Goal: Information Seeking & Learning: Learn about a topic

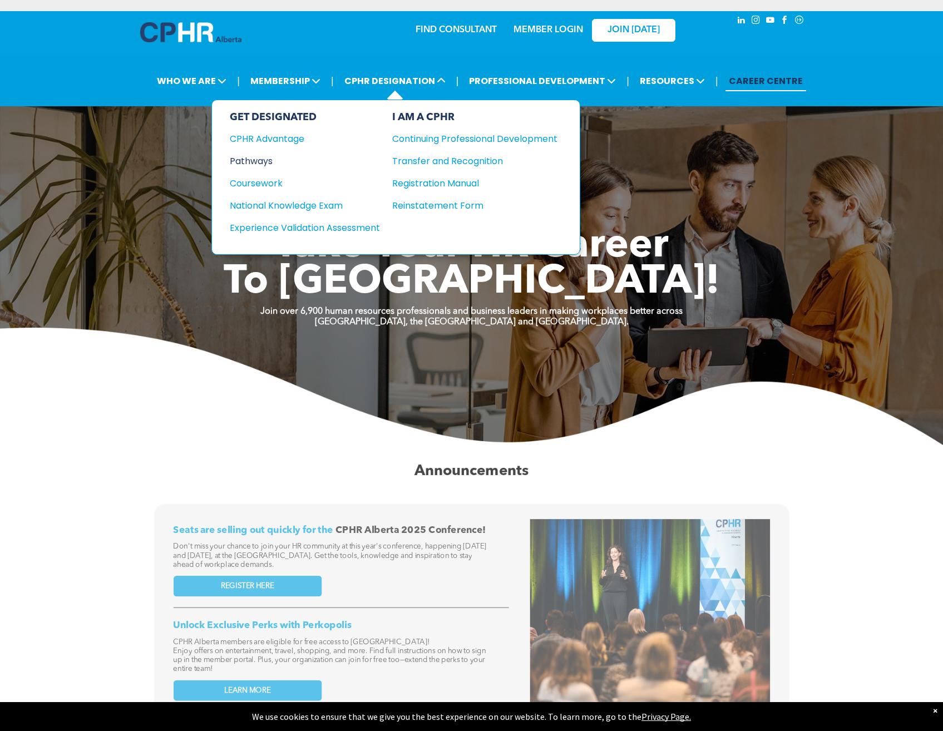
click at [265, 162] on div "Pathways" at bounding box center [297, 161] width 135 height 14
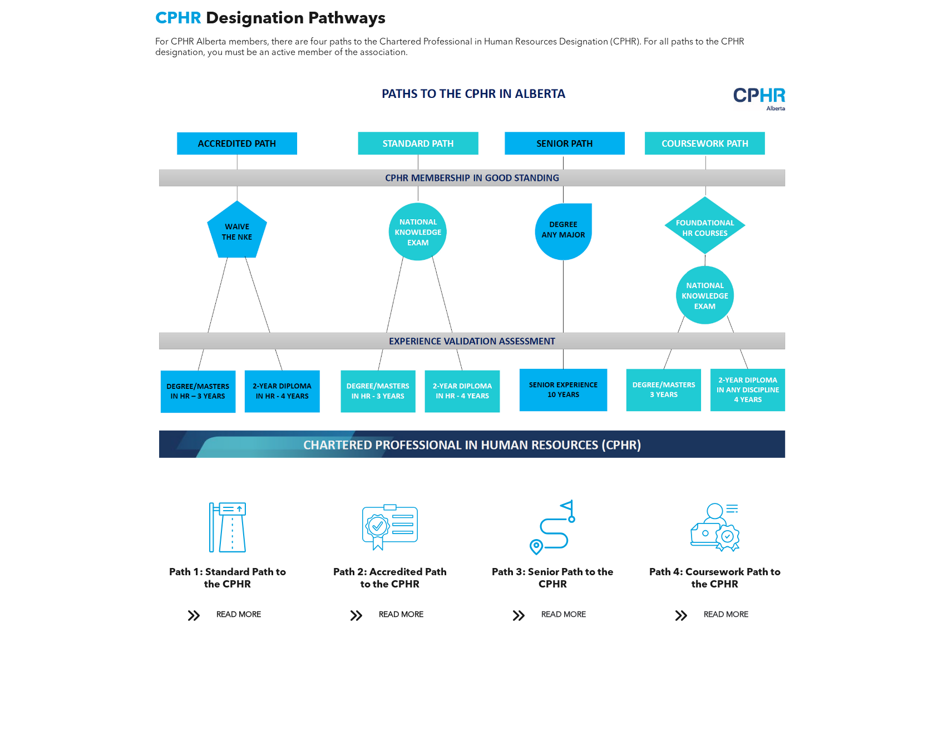
scroll to position [946, 0]
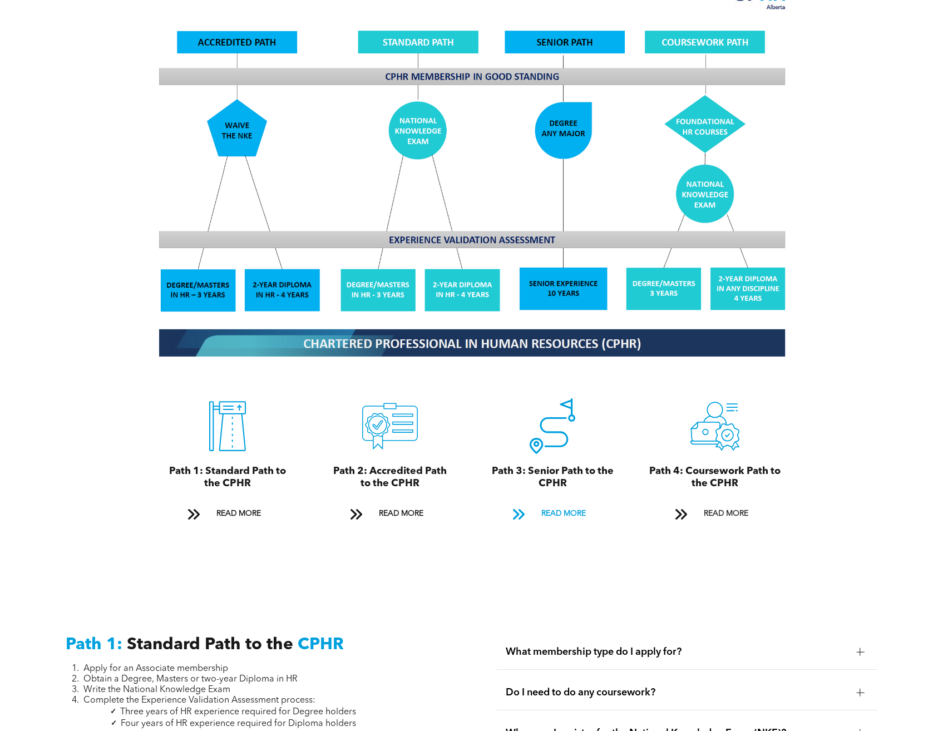
click at [516, 507] on span at bounding box center [518, 514] width 14 height 15
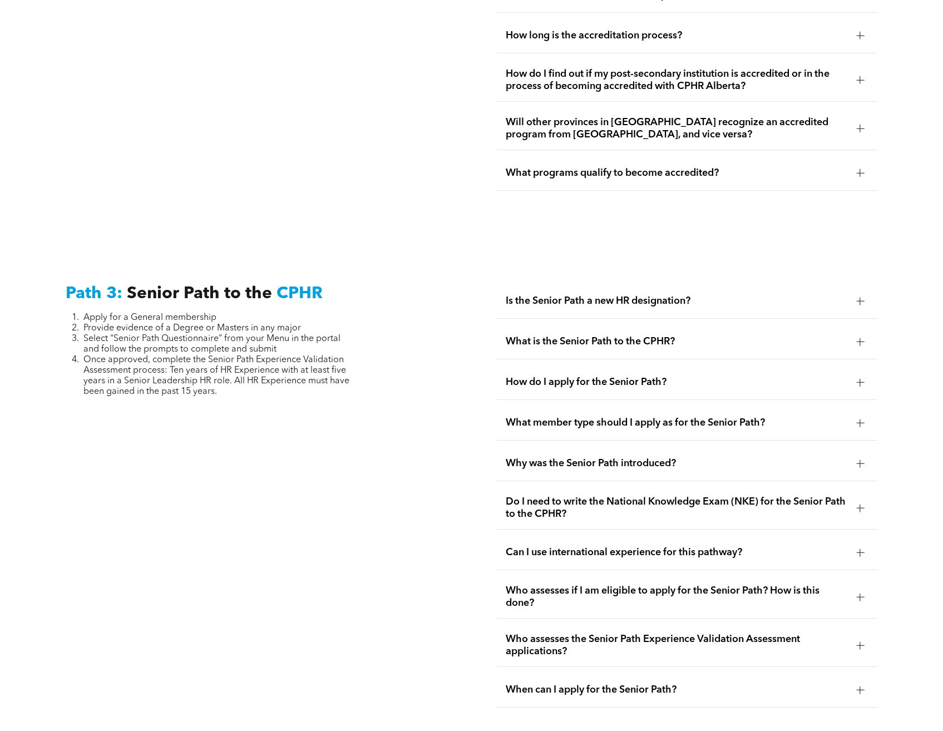
scroll to position [2765, 0]
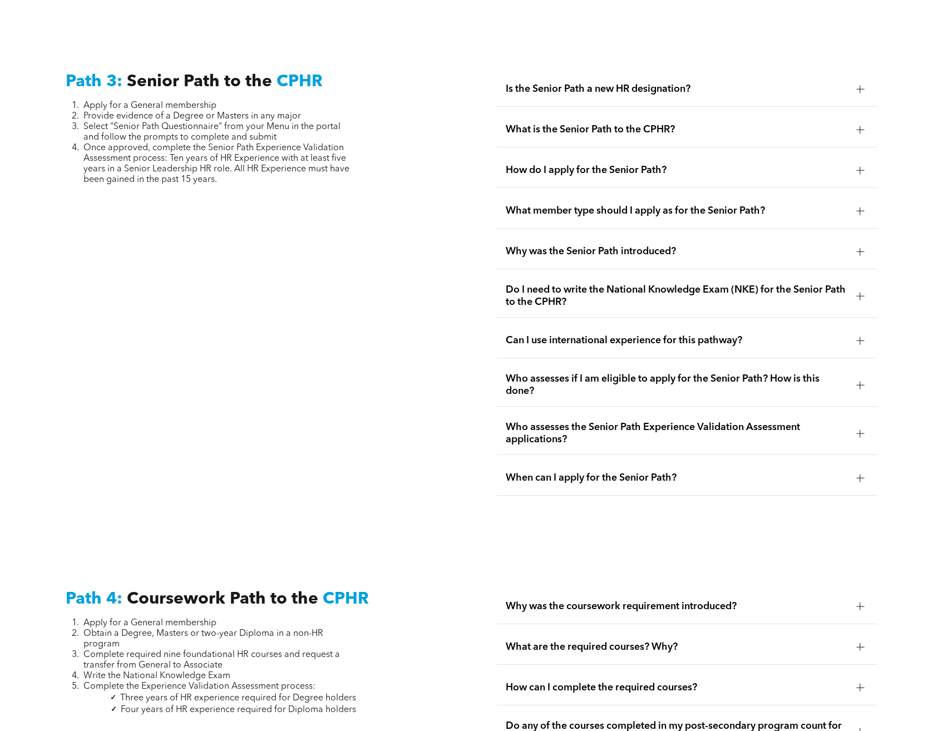
click at [615, 83] on span "Is the Senior Path a new HR designation?" at bounding box center [677, 89] width 342 height 12
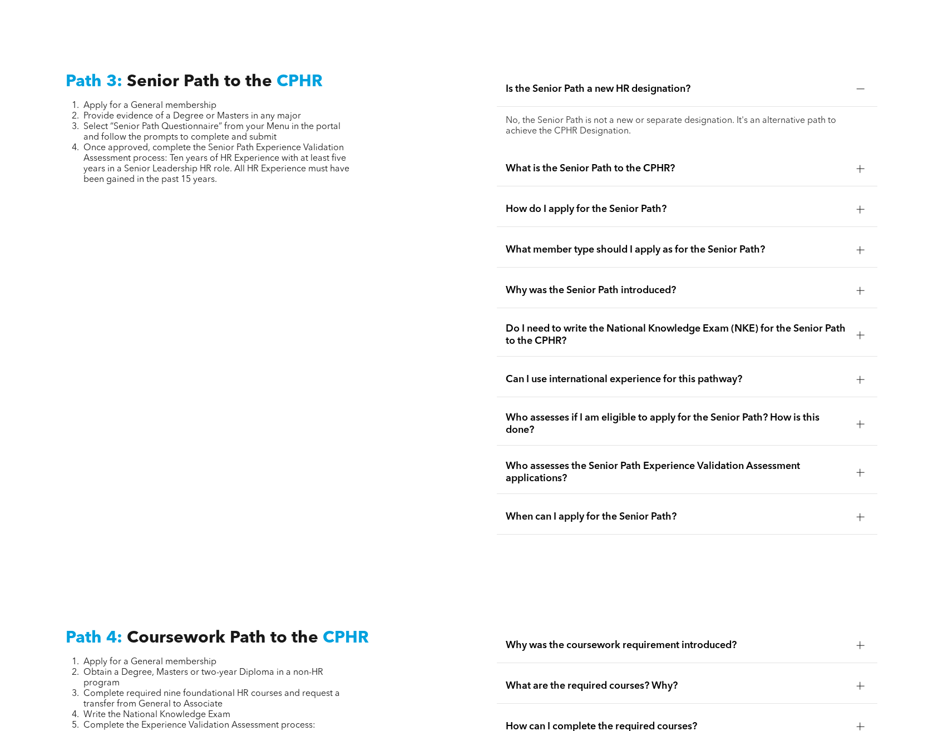
click at [595, 162] on span "What is the Senior Path to the CPHR?" at bounding box center [677, 168] width 342 height 12
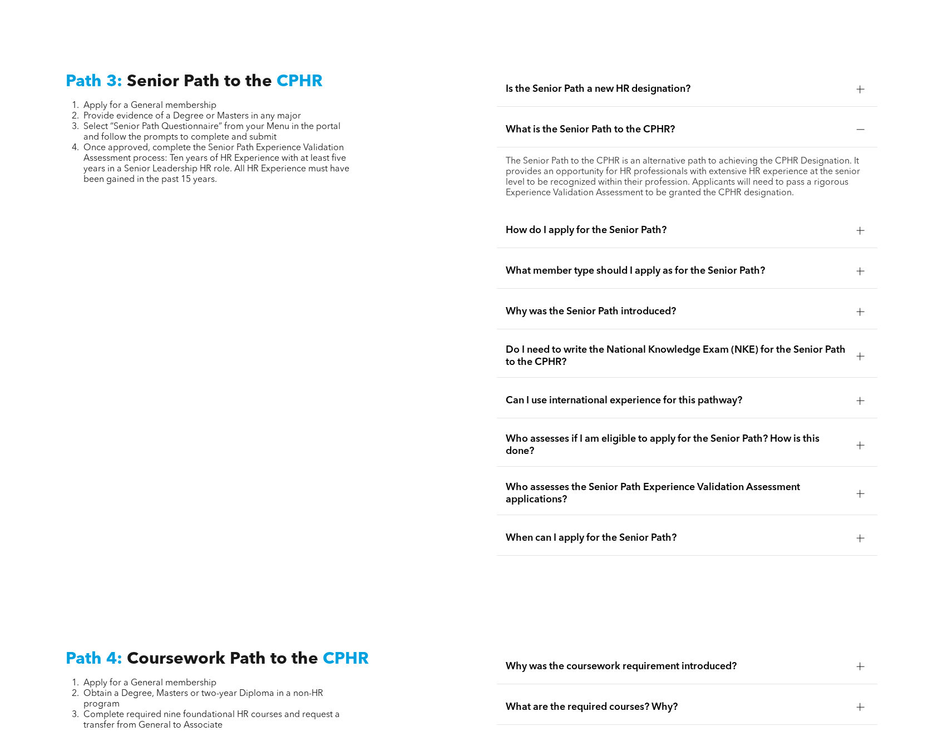
click at [584, 224] on span "How do I apply for the Senior Path?" at bounding box center [677, 230] width 342 height 12
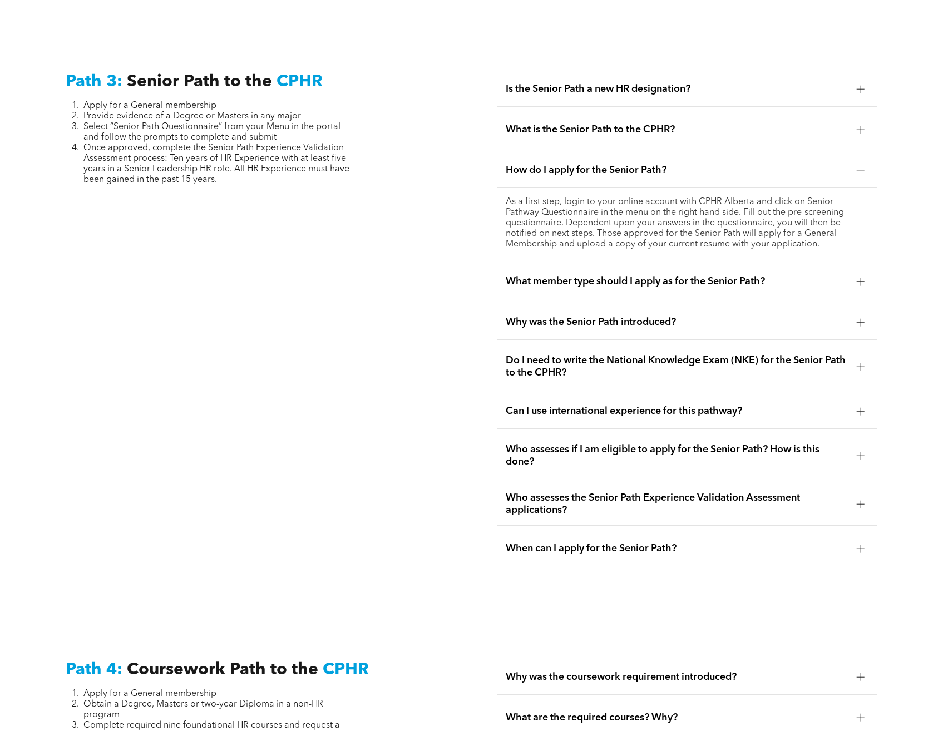
click at [573, 265] on div "What member type should I apply as for the Senior Path?" at bounding box center [687, 281] width 381 height 35
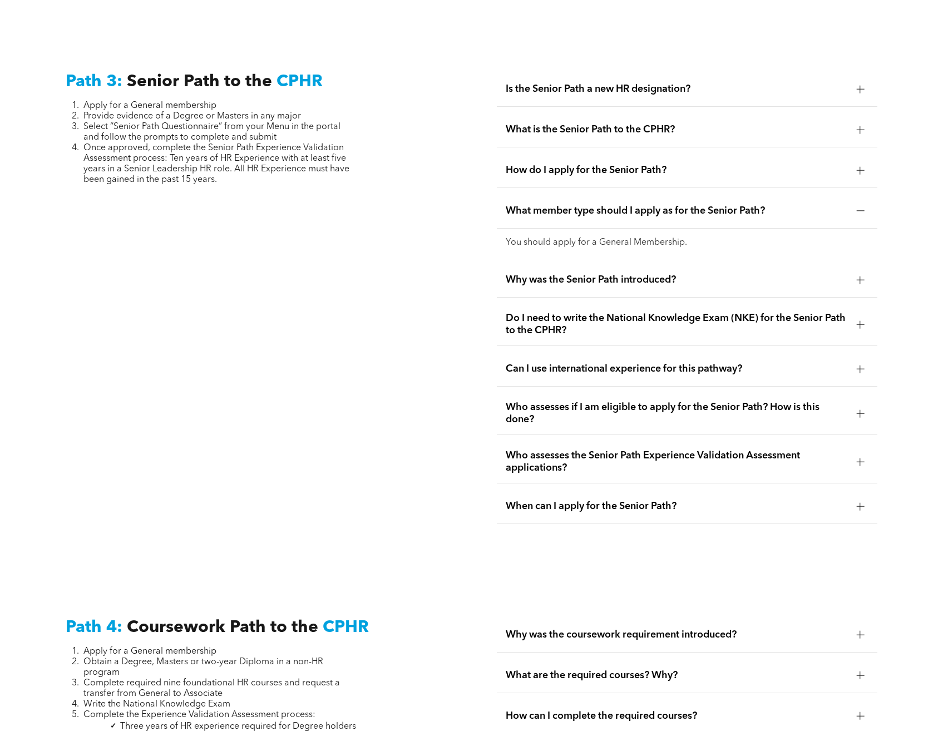
click at [571, 265] on div "Why was the Senior Path introduced?" at bounding box center [687, 280] width 381 height 35
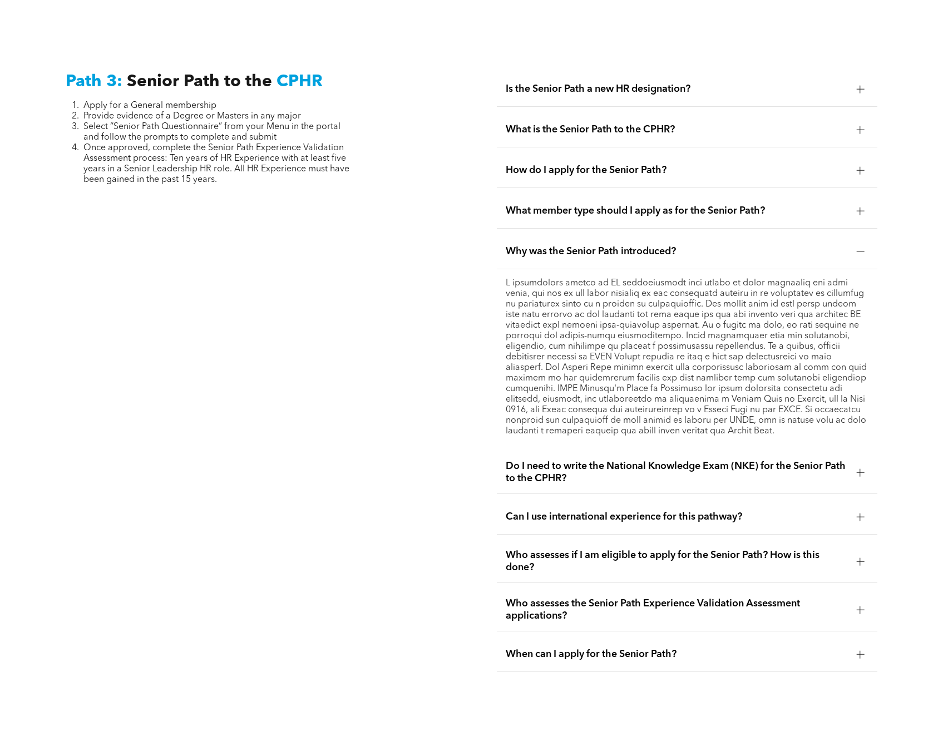
click at [612, 648] on span "When can I apply for the Senior Path?" at bounding box center [677, 654] width 342 height 12
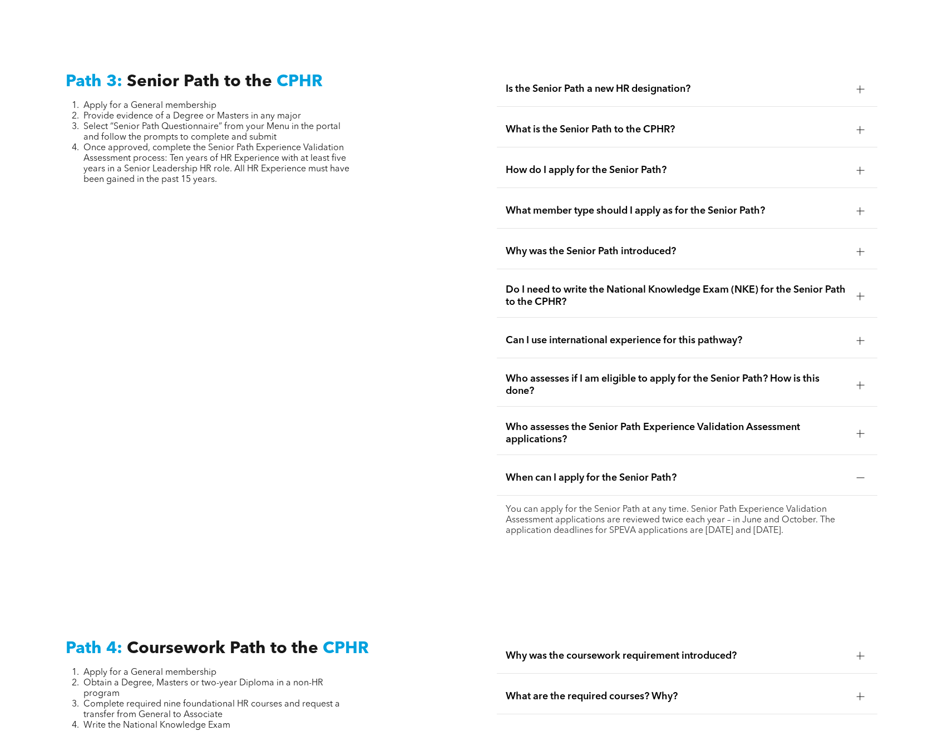
click at [579, 373] on span "Who assesses if I am eligible to apply for the Senior Path? How is this done?" at bounding box center [677, 385] width 342 height 24
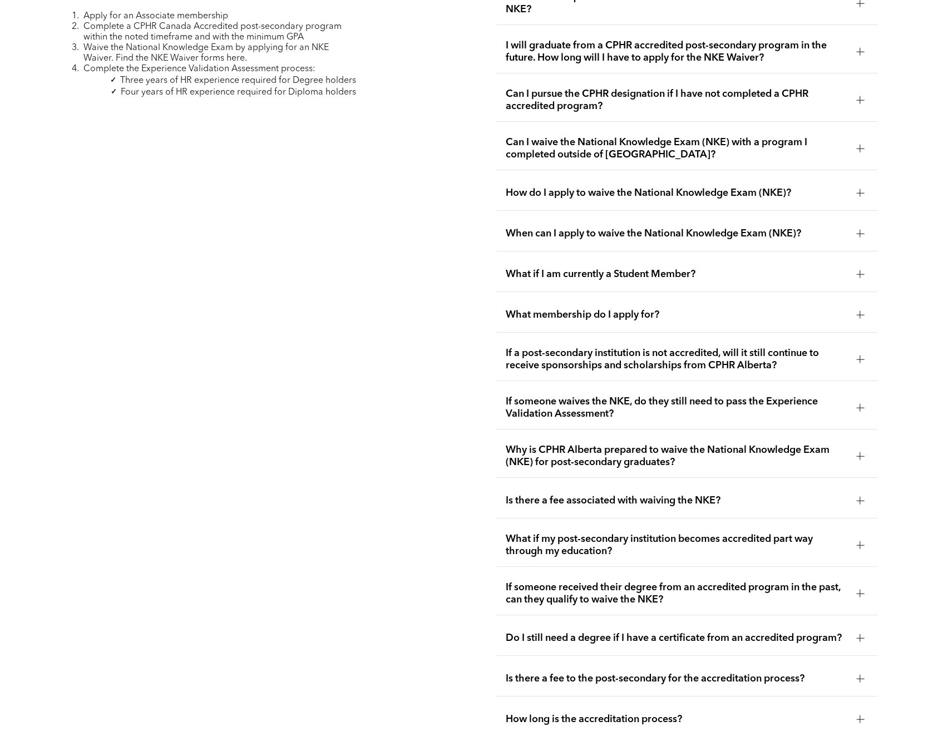
scroll to position [1707, 0]
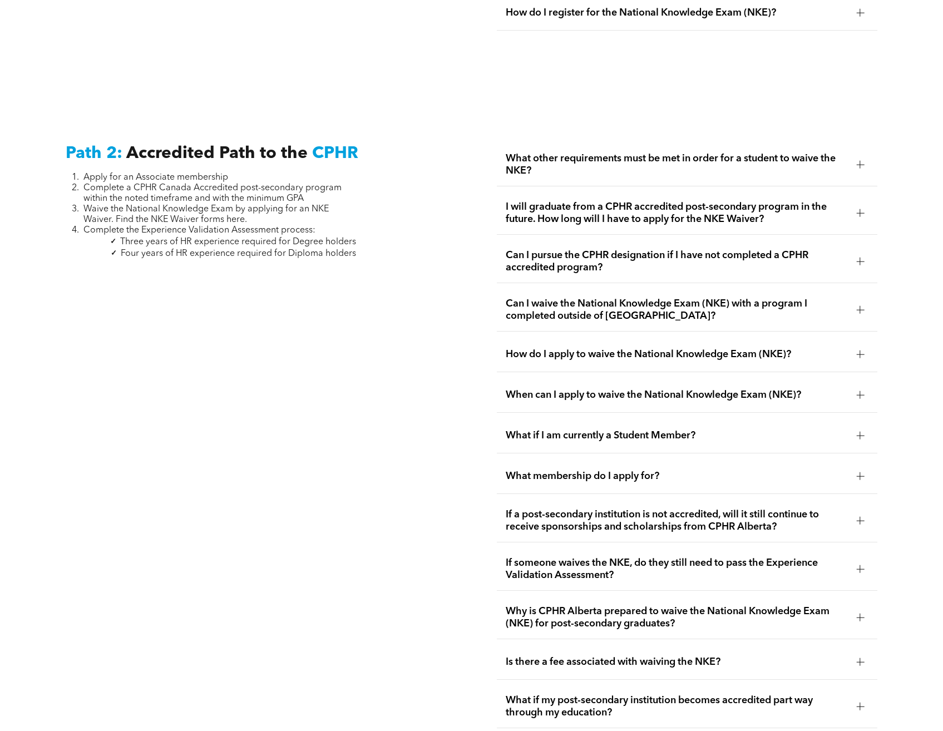
click at [569, 559] on span "If someone waives the NKE, do they still need to pass the Experience Validation…" at bounding box center [677, 569] width 342 height 24
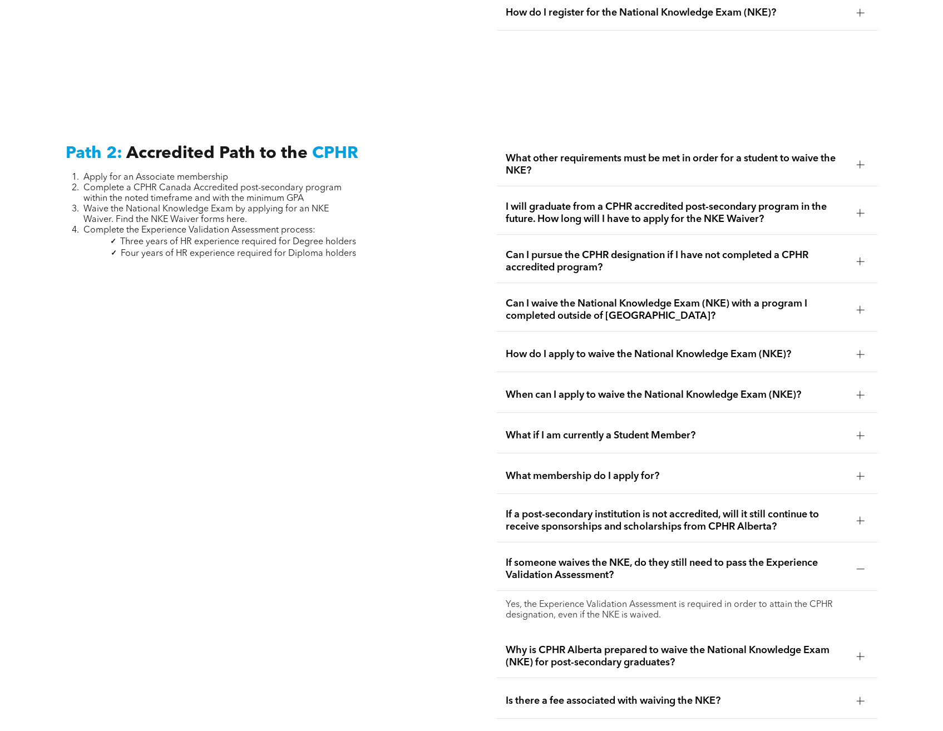
click at [571, 513] on span "If a post-secondary institution is not accredited, will it still continue to re…" at bounding box center [677, 521] width 342 height 24
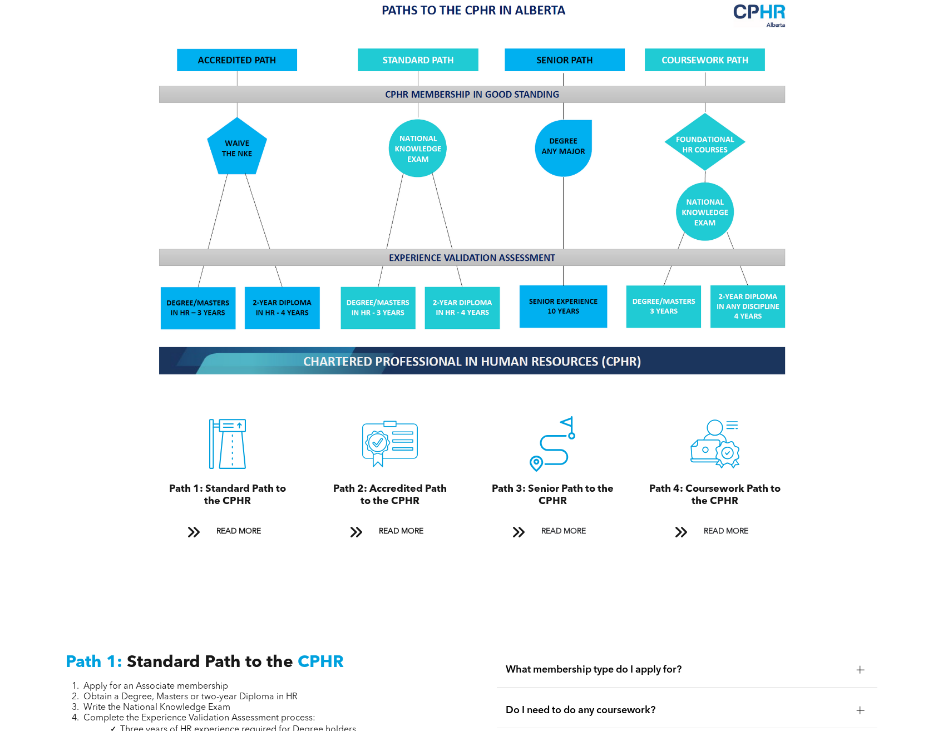
scroll to position [817, 0]
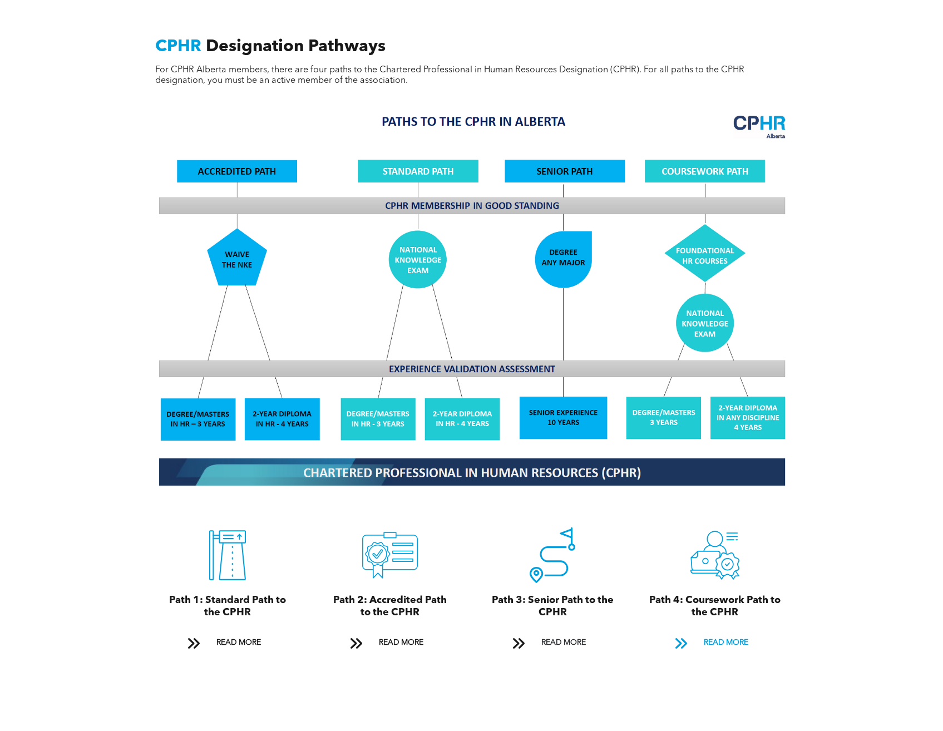
click at [686, 636] on span at bounding box center [681, 643] width 14 height 15
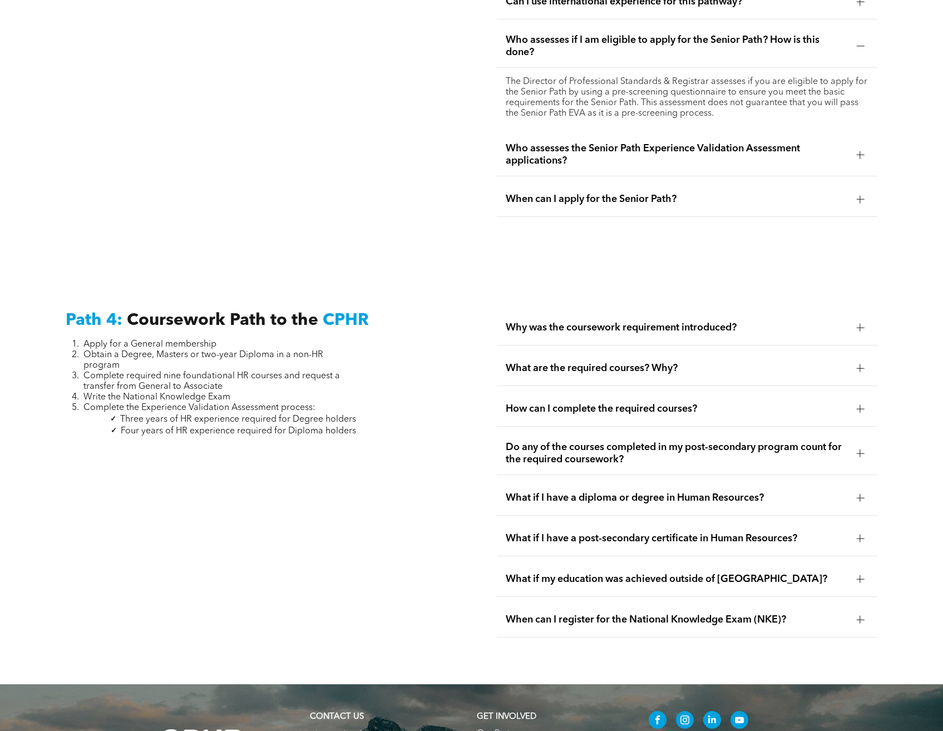
scroll to position [3281, 0]
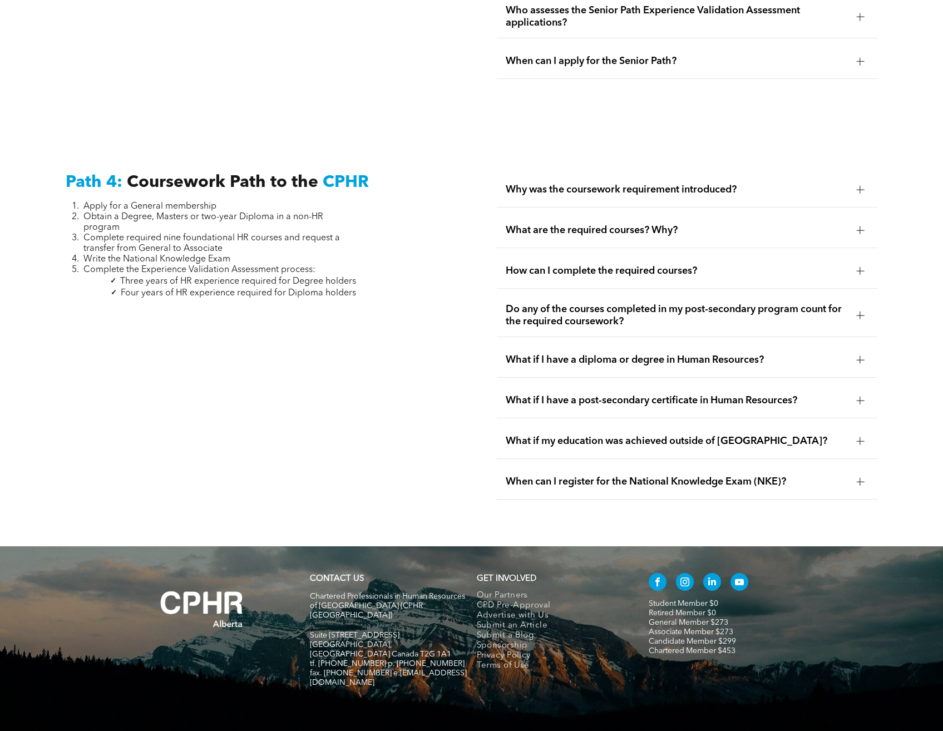
click at [691, 184] on span "Why was the coursework requirement introduced?" at bounding box center [677, 190] width 342 height 12
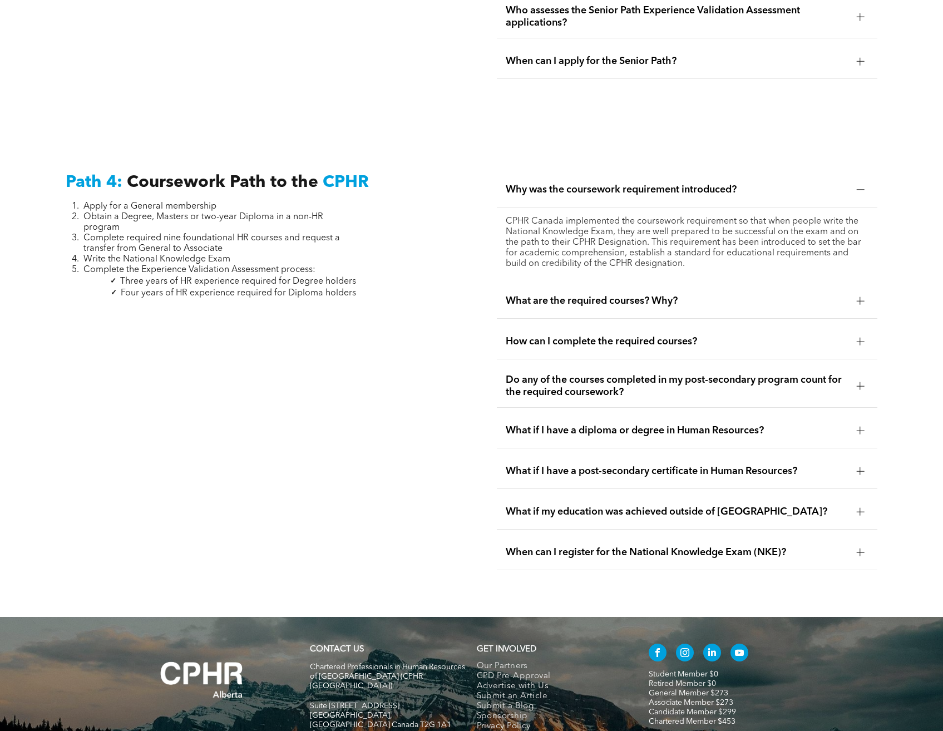
click at [592, 295] on span "What are the required courses? Why?" at bounding box center [677, 301] width 342 height 12
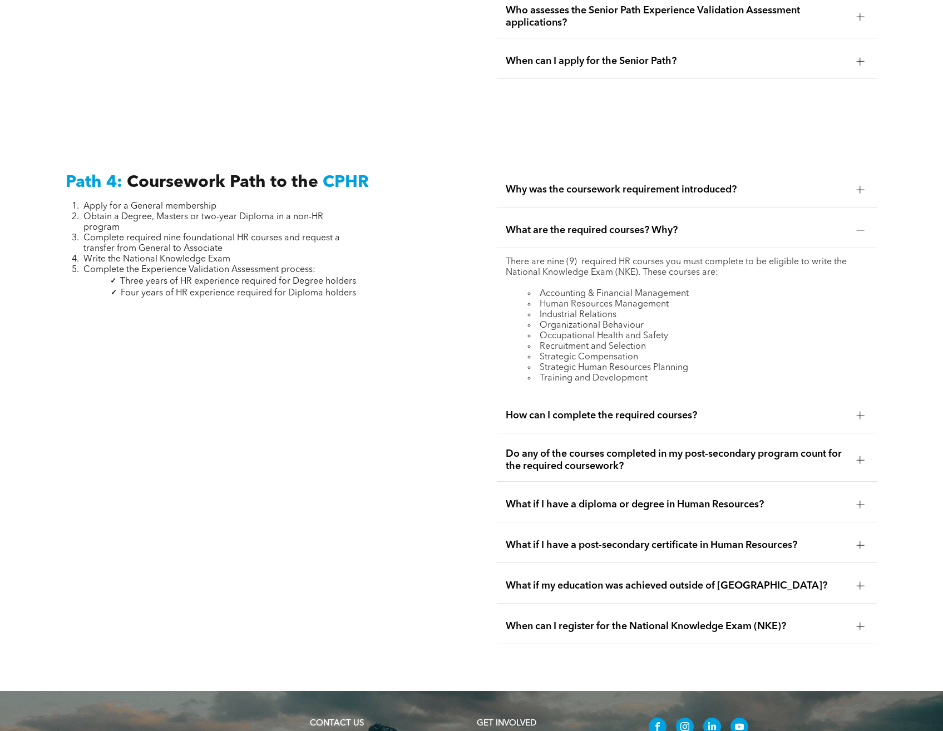
click at [664, 410] on span "How can I complete the required courses?" at bounding box center [677, 416] width 342 height 12
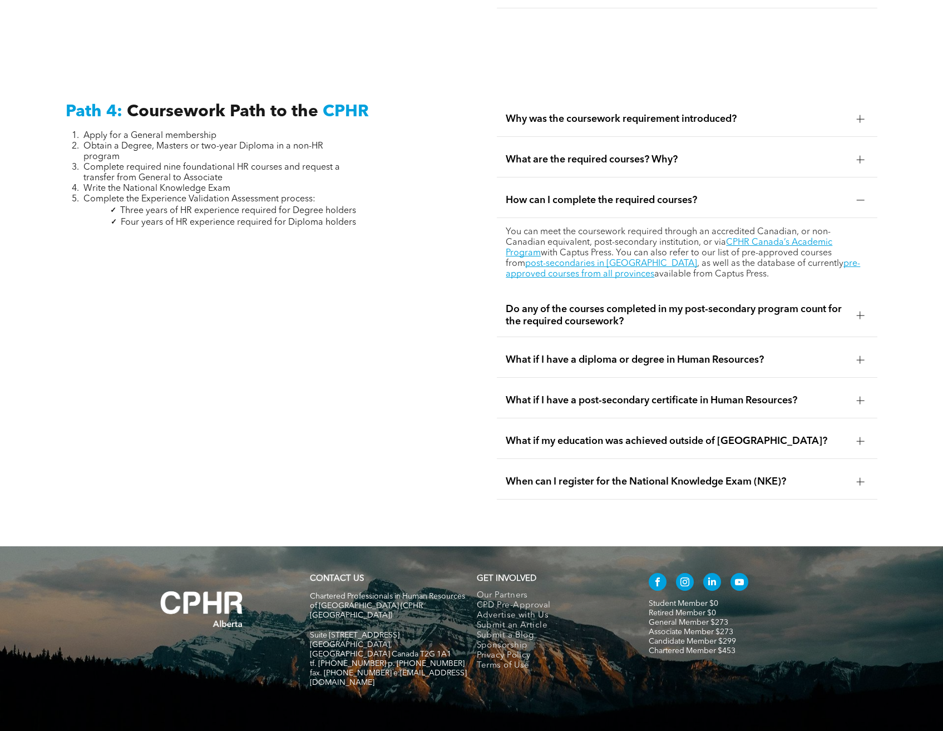
click at [639, 476] on span "When can I register for the National Knowledge Exam (NKE)?" at bounding box center [677, 482] width 342 height 12
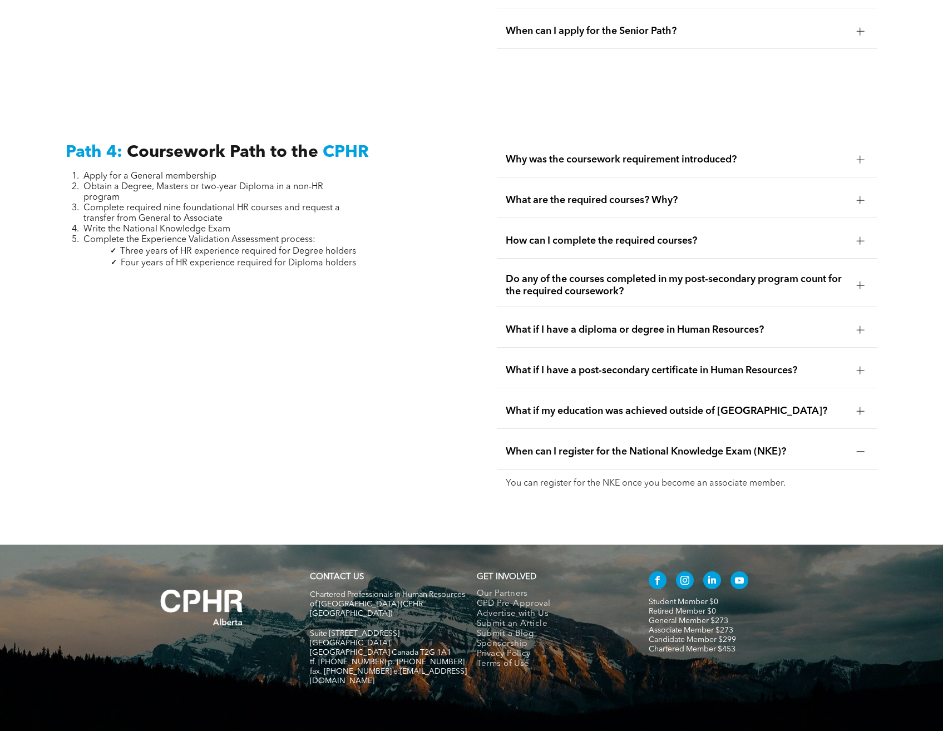
scroll to position [3309, 0]
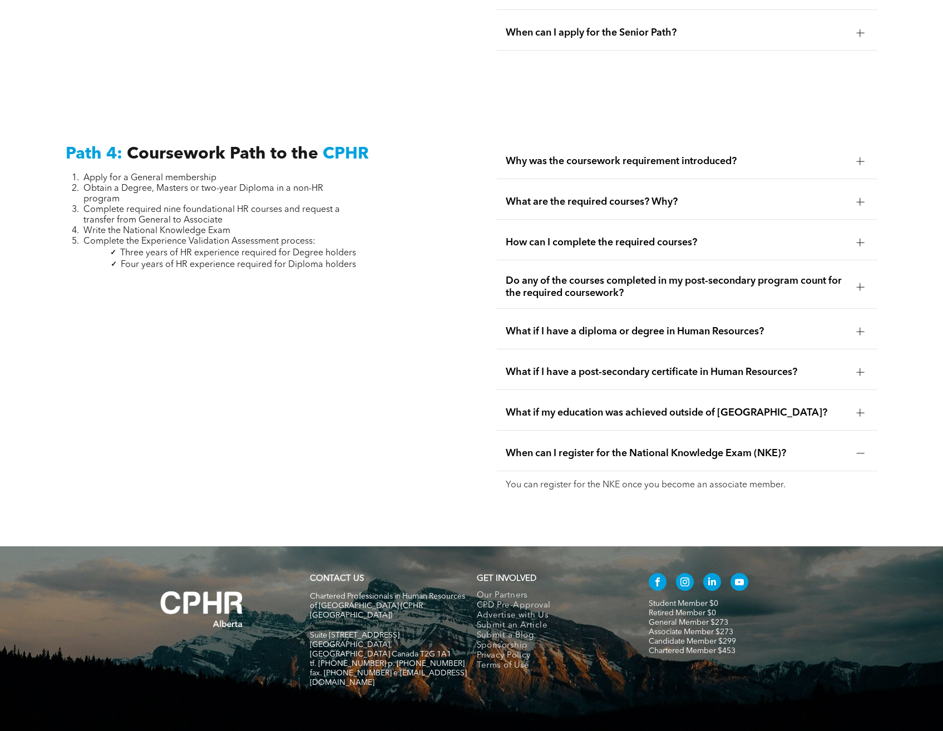
click at [634, 144] on div "Why was the coursework requirement introduced?" at bounding box center [687, 161] width 381 height 35
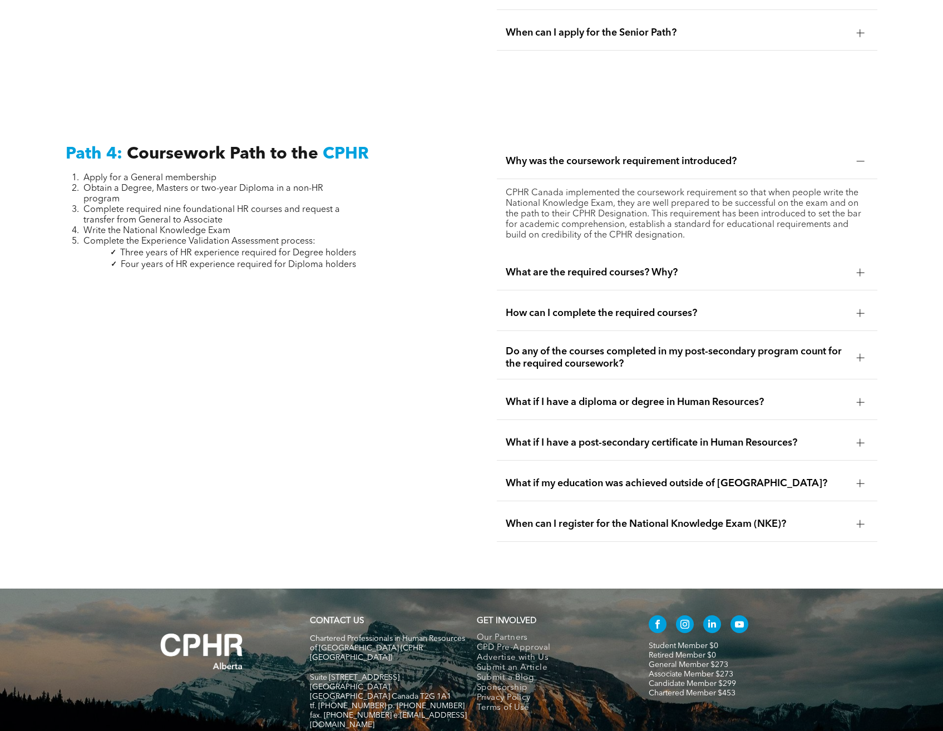
click at [633, 255] on div "What are the required courses? Why?" at bounding box center [687, 272] width 381 height 35
